Goal: Transaction & Acquisition: Purchase product/service

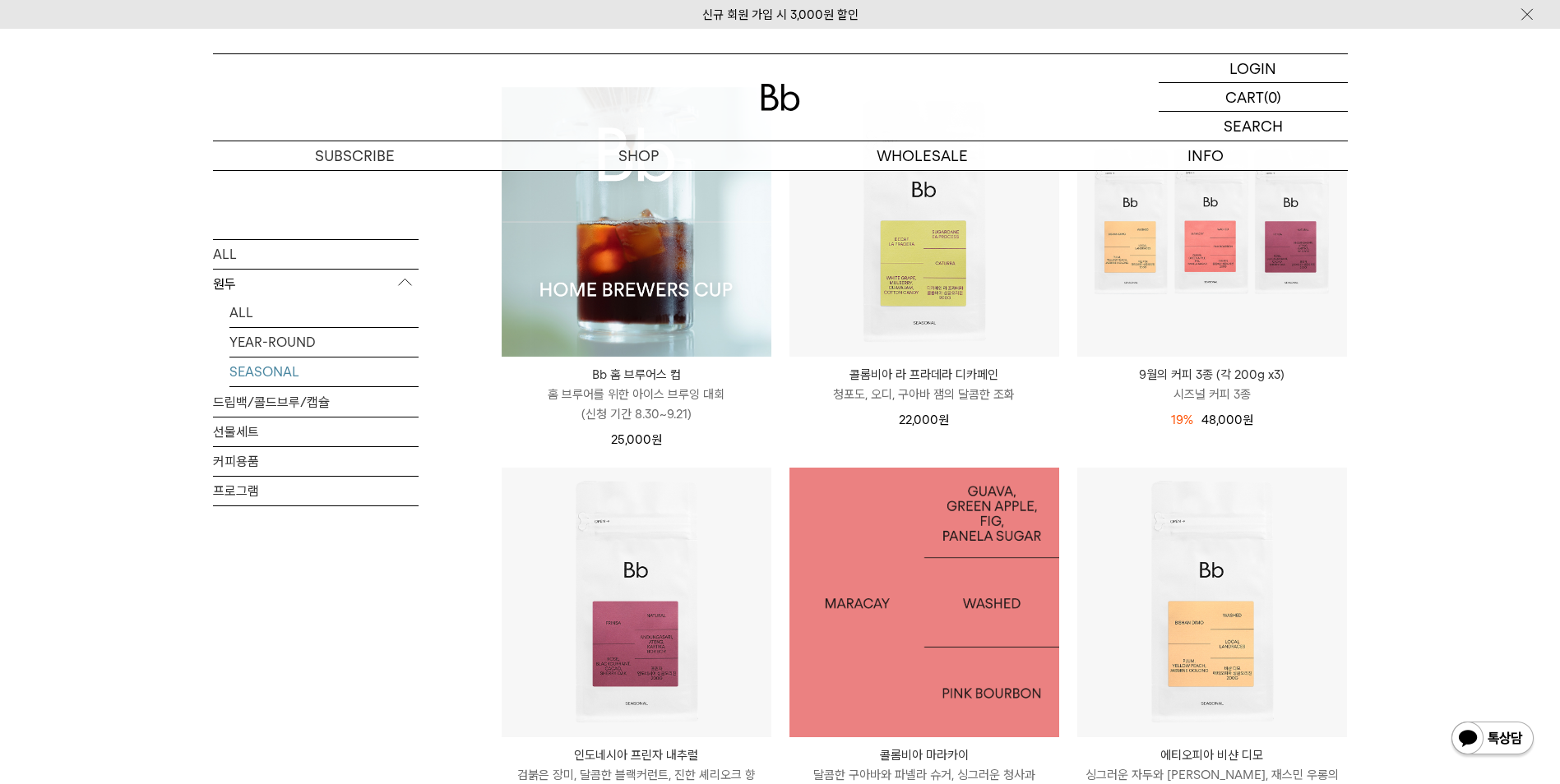
scroll to position [325, 0]
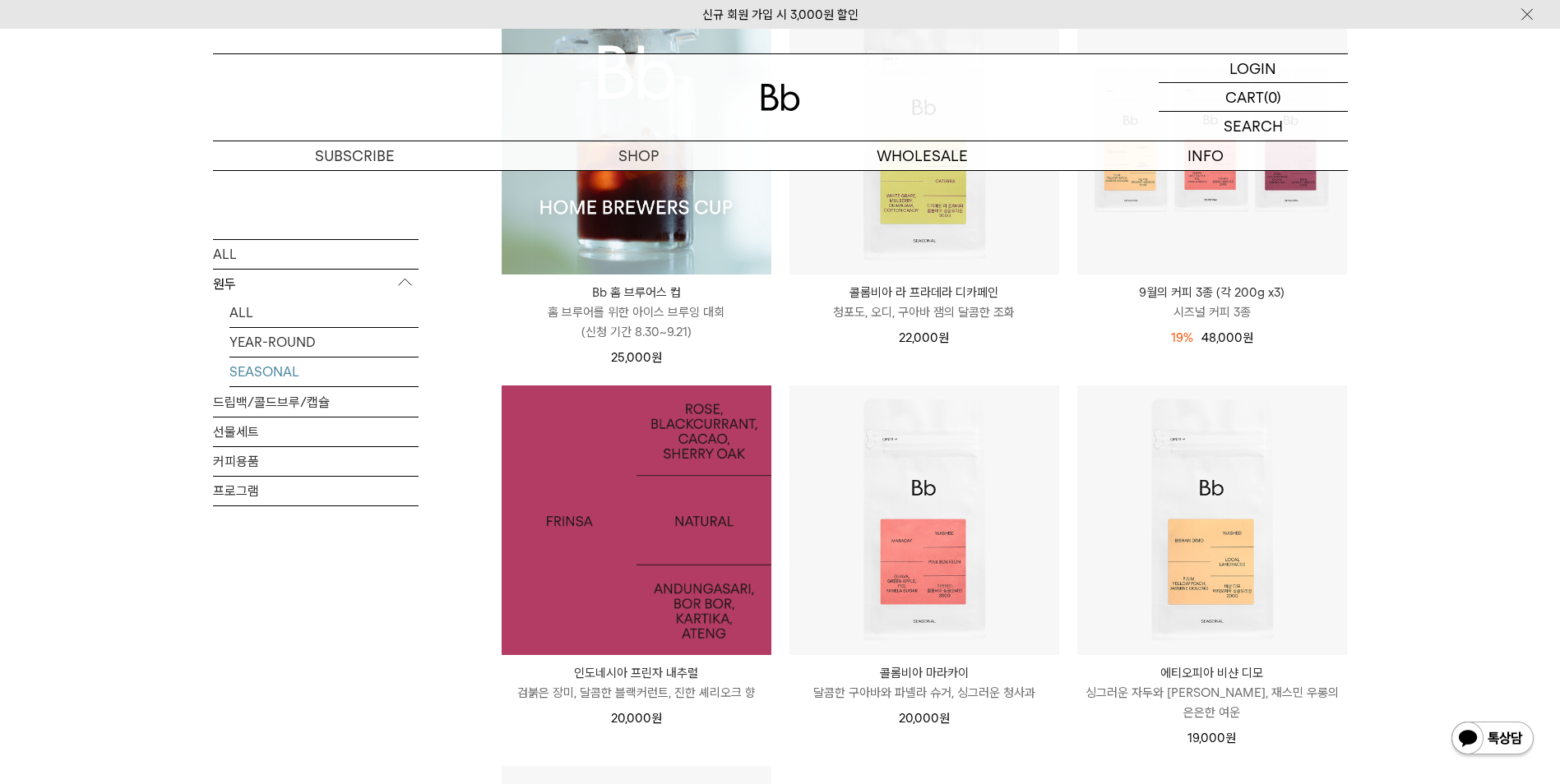
click at [600, 609] on img at bounding box center [636, 521] width 270 height 270
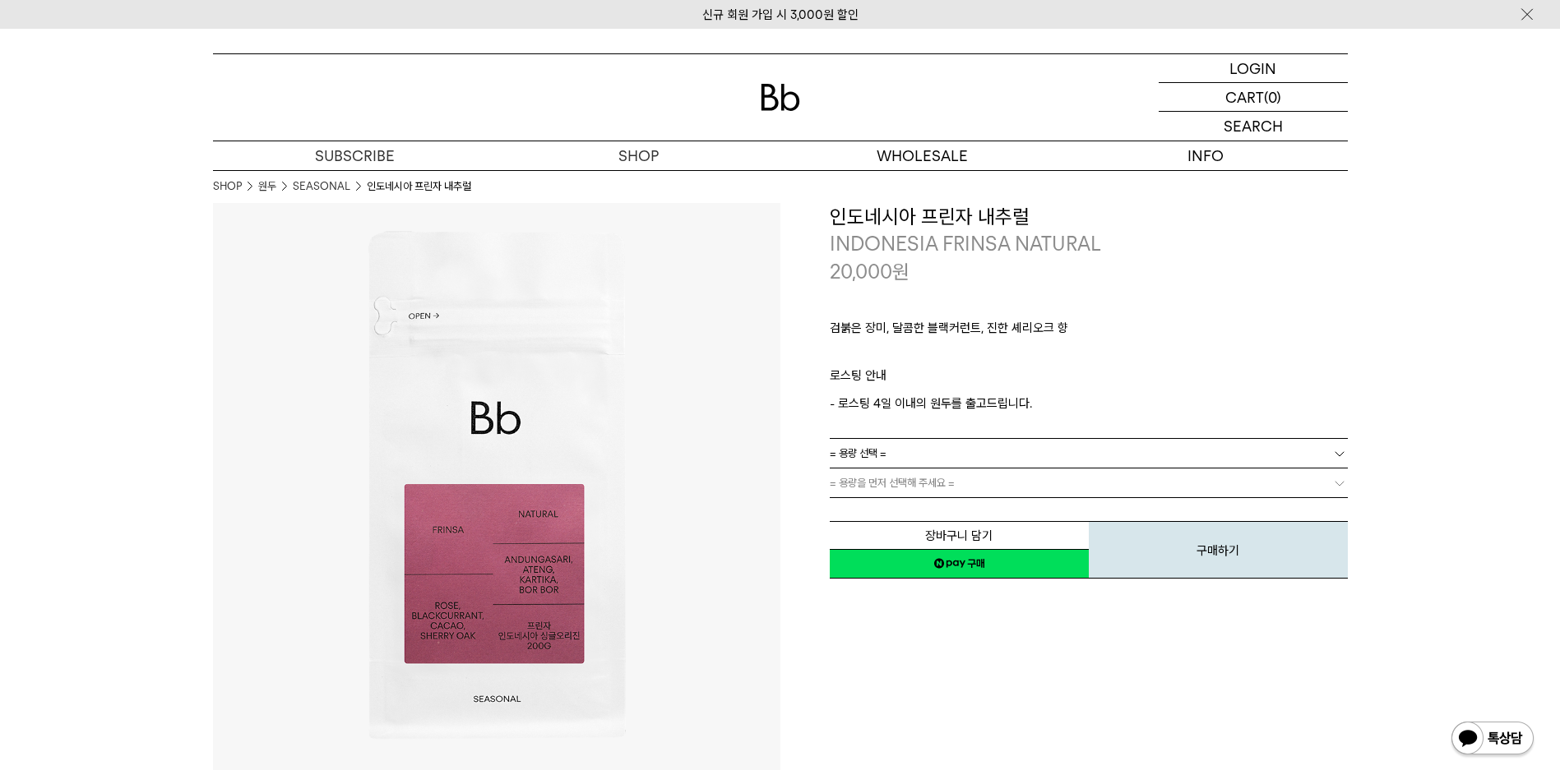
scroll to position [82, 0]
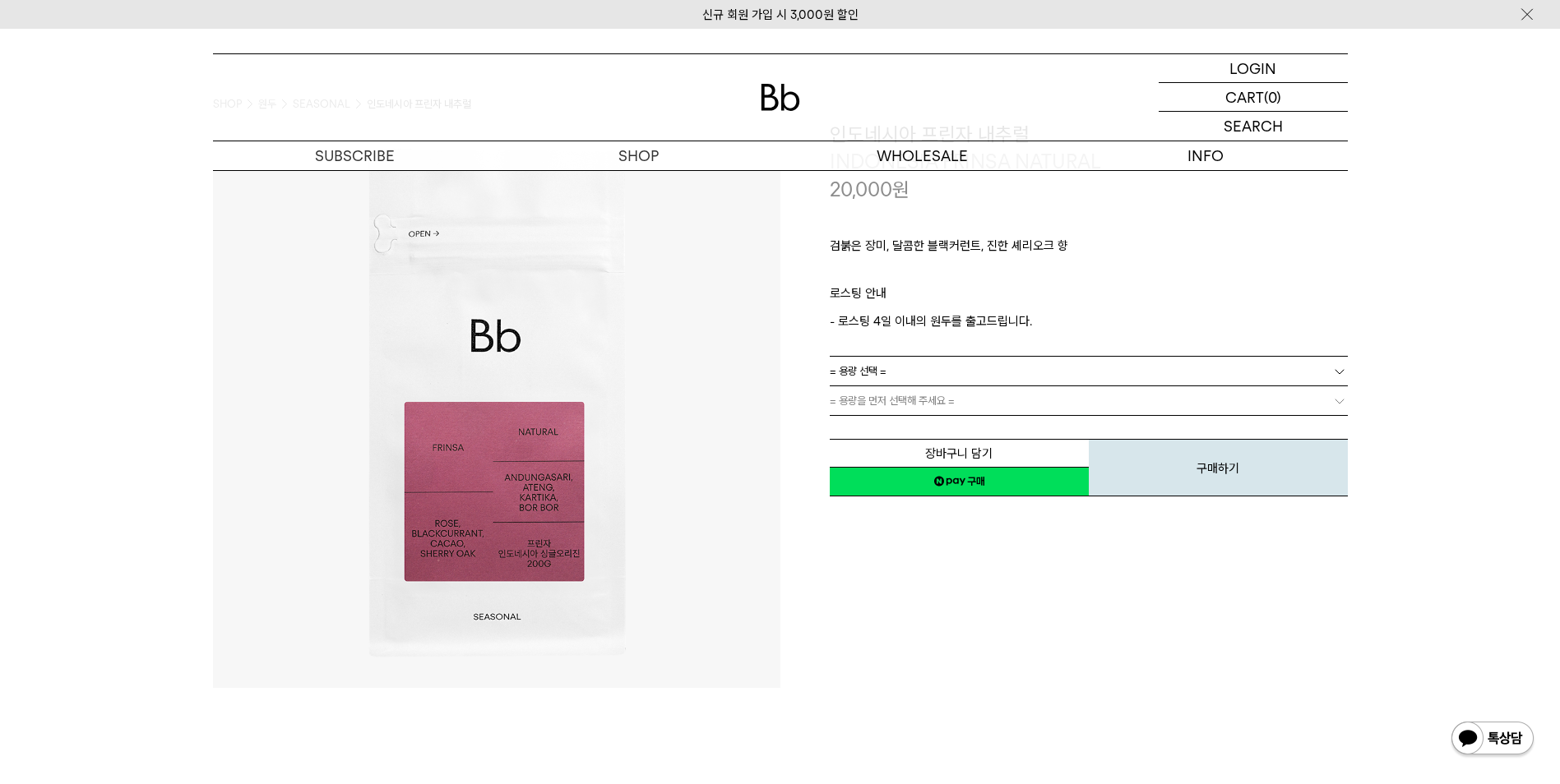
click at [907, 369] on link "= 용량 선택 =" at bounding box center [1089, 371] width 518 height 28
click at [899, 404] on li "200g" at bounding box center [1096, 401] width 501 height 29
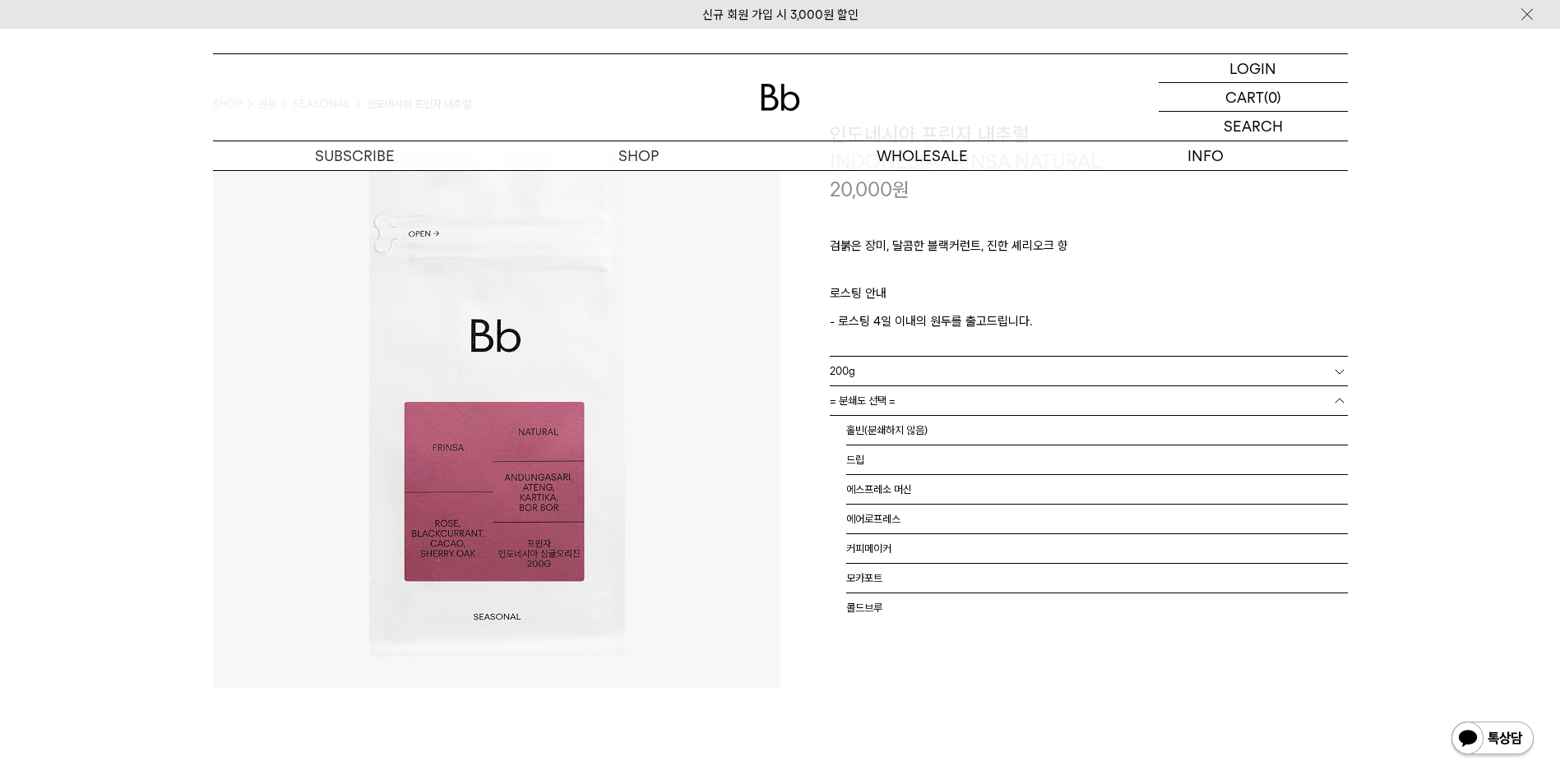
click at [899, 412] on link "= 분쇄도 선택 =" at bounding box center [1089, 401] width 518 height 28
click at [900, 427] on li "홀빈(분쇄하지 않음)" at bounding box center [1096, 430] width 501 height 29
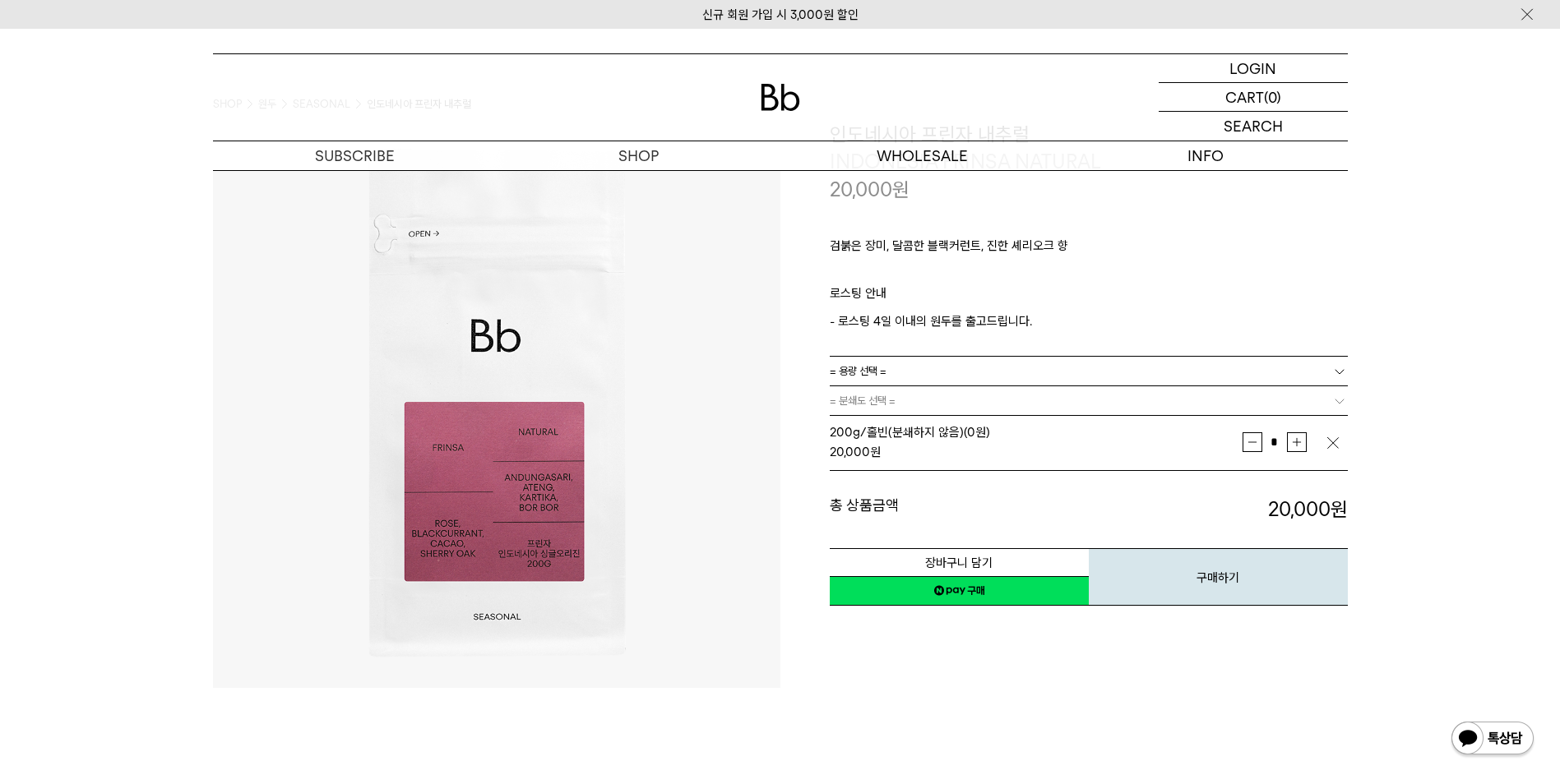
click at [928, 632] on div "**********" at bounding box center [1063, 404] width 567 height 567
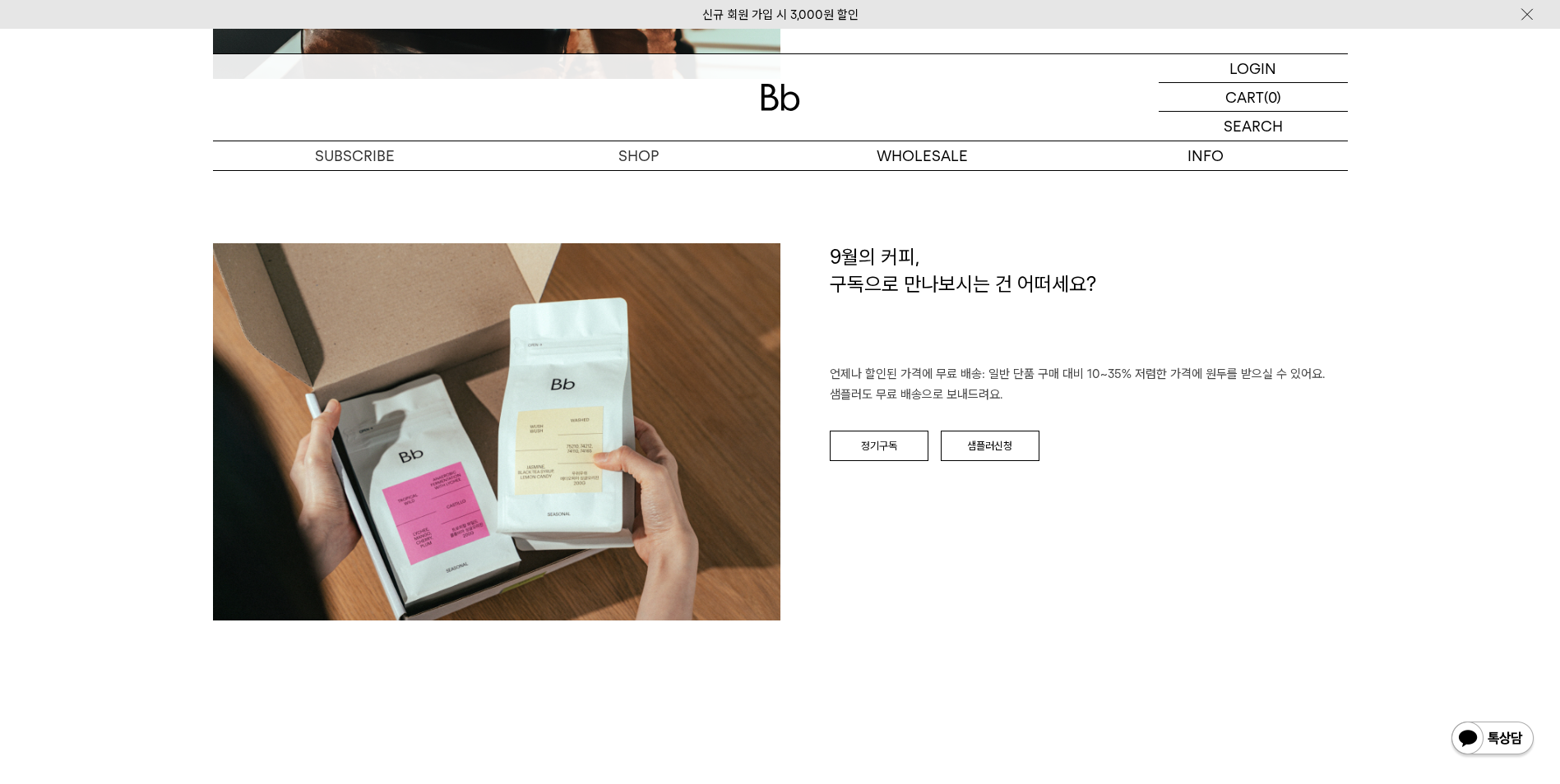
scroll to position [1737, 0]
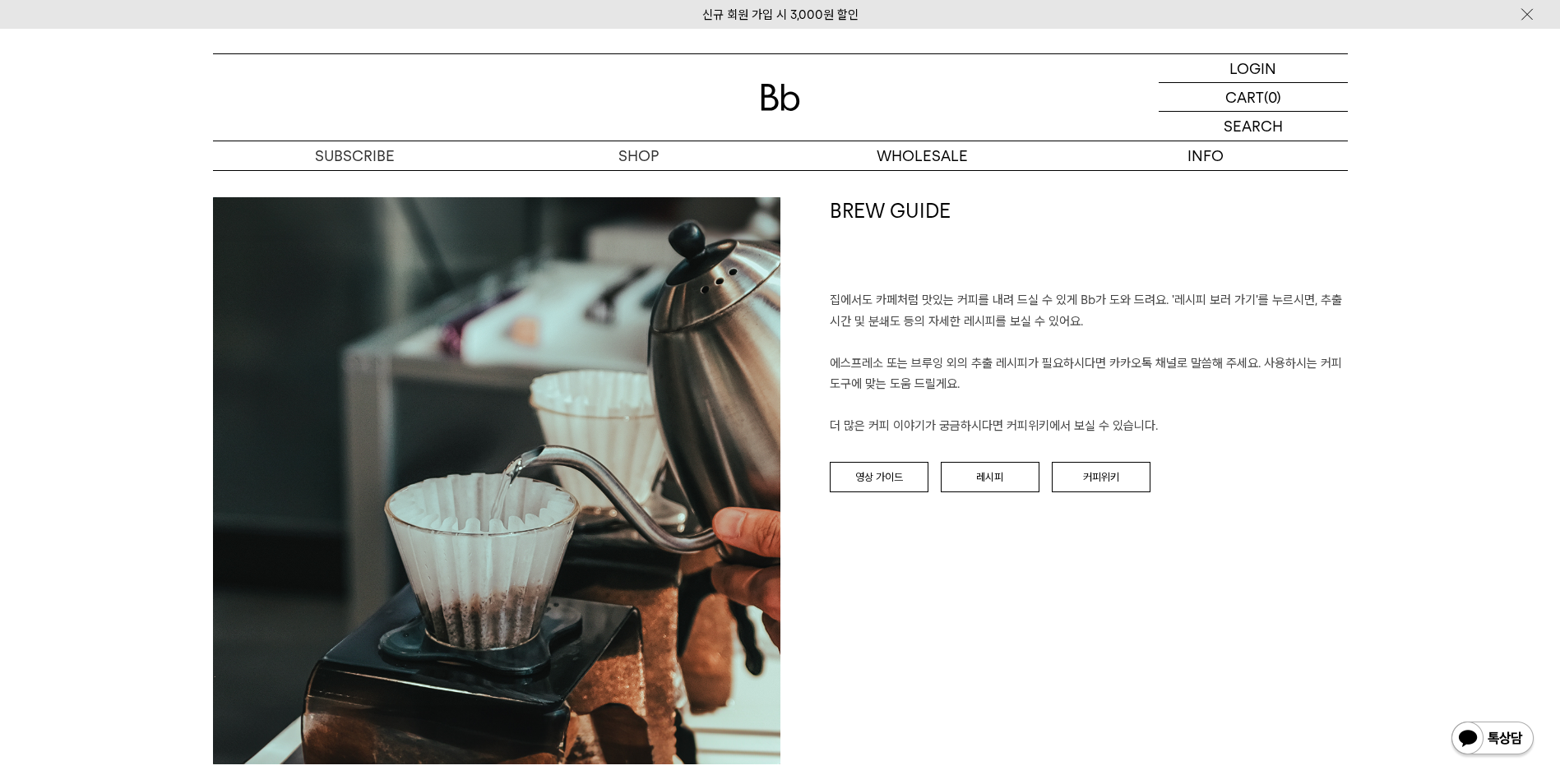
click at [1168, 588] on div "BREW GUIDE 집에서도 카페처럼 맛있는 커피를 내려 드실 ﻿수 있게 Bb가 도와 드려요. '레시피 보러 가기'를 누르시면, 추출 시간 및…" at bounding box center [1063, 480] width 567 height 567
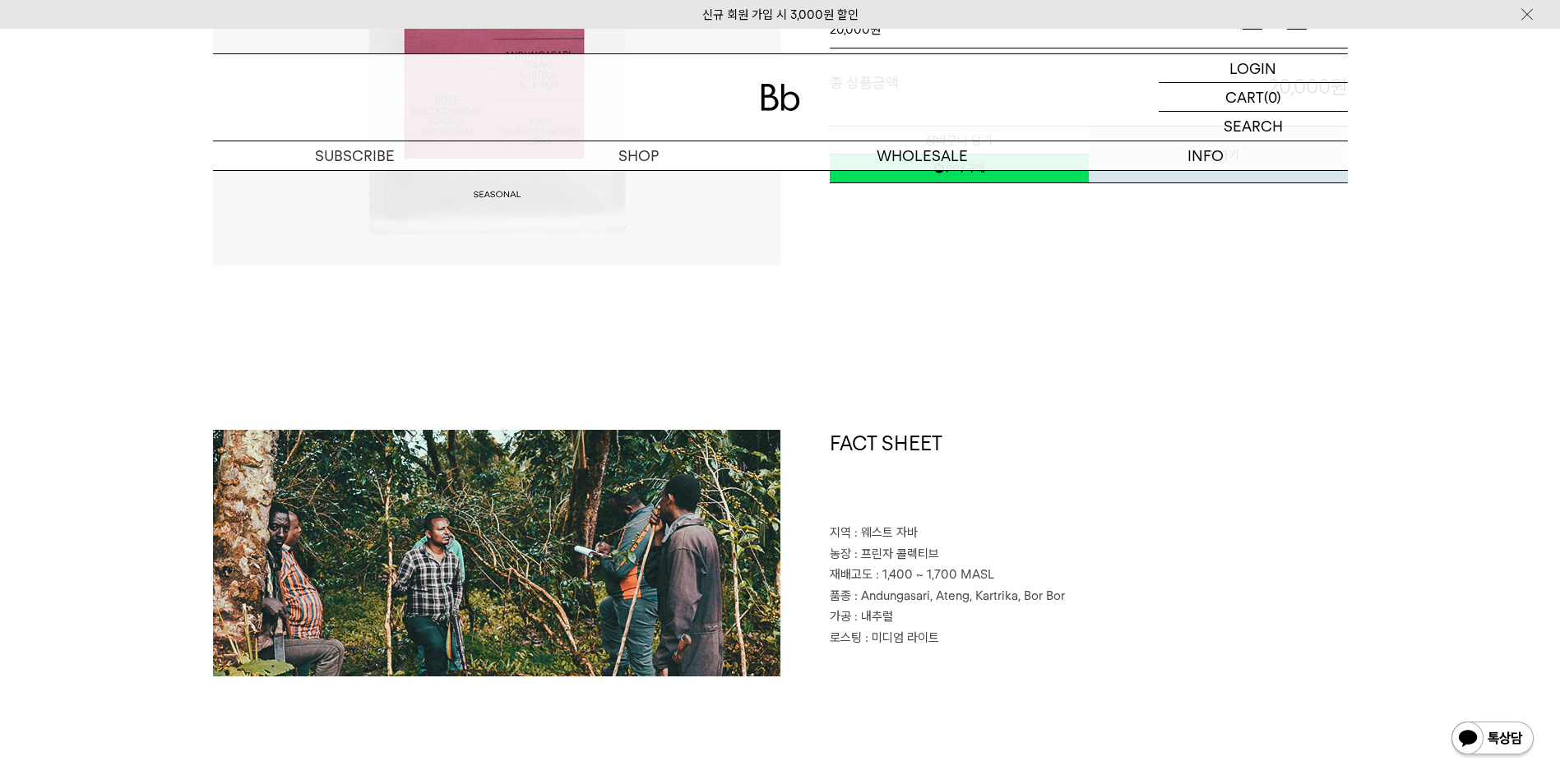
scroll to position [94, 0]
